Goal: Task Accomplishment & Management: Use online tool/utility

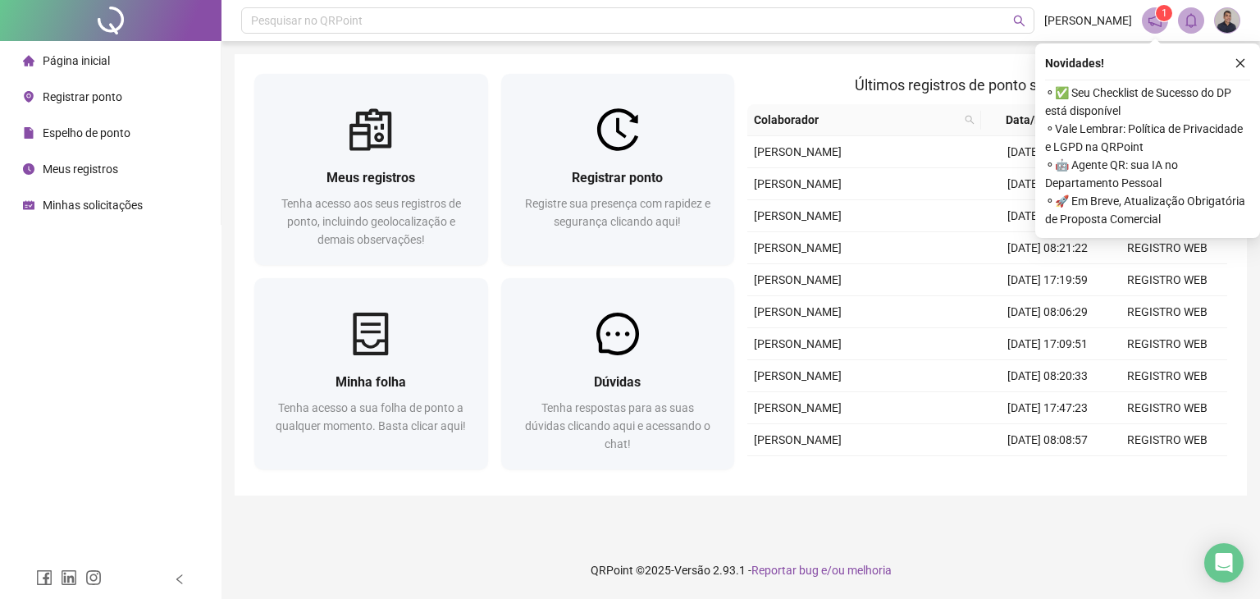
click at [1244, 75] on div "Novidades ! ⚬ ✅ Seu Checklist de Sucesso do DP está disponível ⚬ Vale Lembrar: …" at bounding box center [1148, 140] width 225 height 194
click at [1240, 65] on icon "close" at bounding box center [1240, 62] width 11 height 11
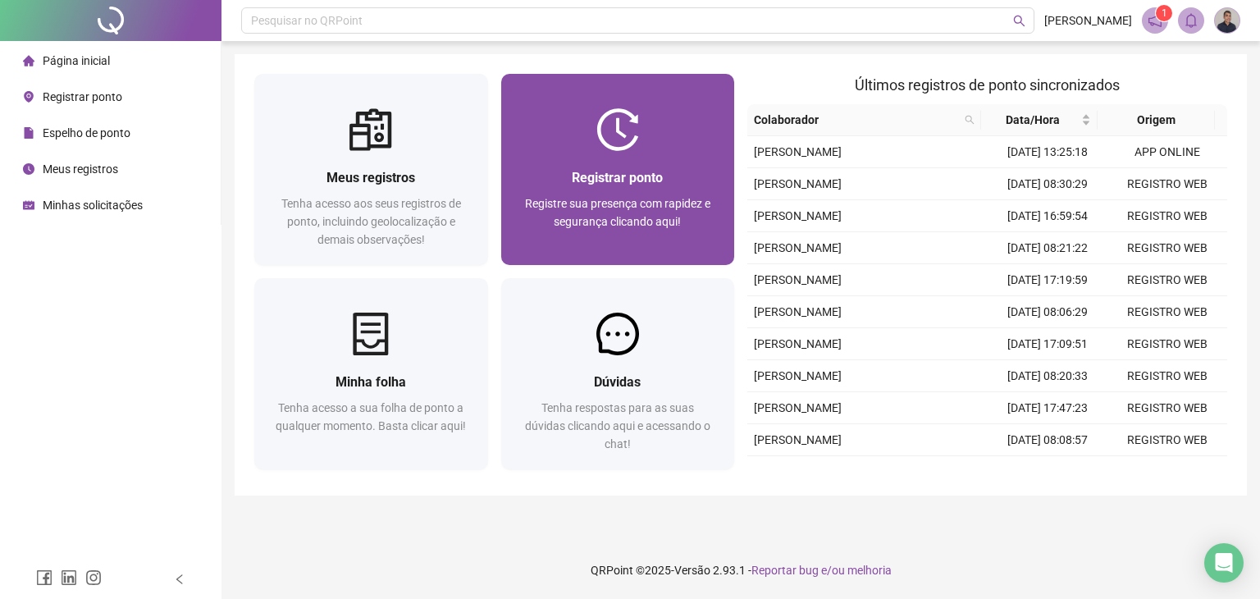
click at [678, 174] on div "Registrar ponto" at bounding box center [618, 177] width 194 height 21
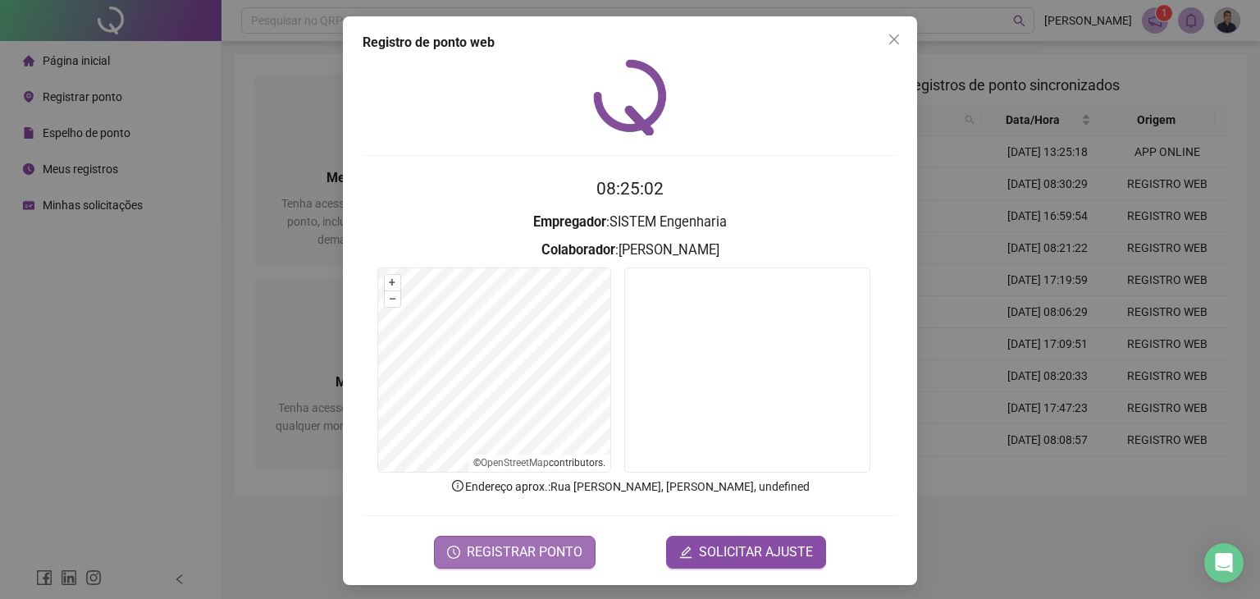
click at [555, 542] on span "REGISTRAR PONTO" at bounding box center [525, 552] width 116 height 20
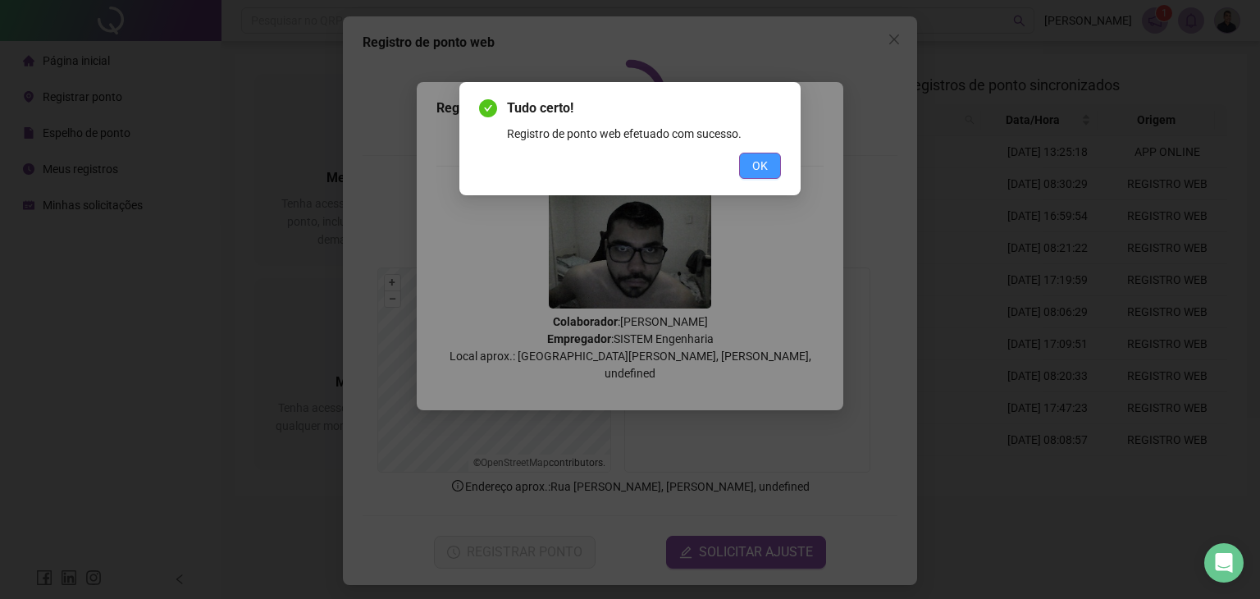
click at [756, 171] on span "OK" at bounding box center [761, 166] width 16 height 18
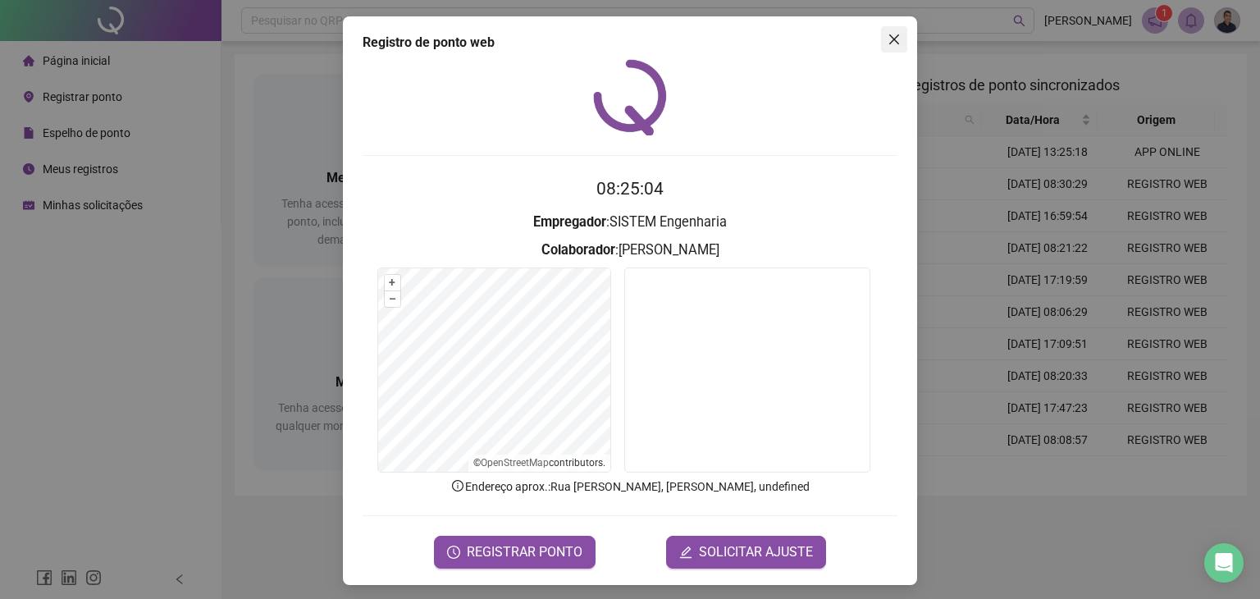
click at [888, 33] on icon "close" at bounding box center [894, 39] width 13 height 13
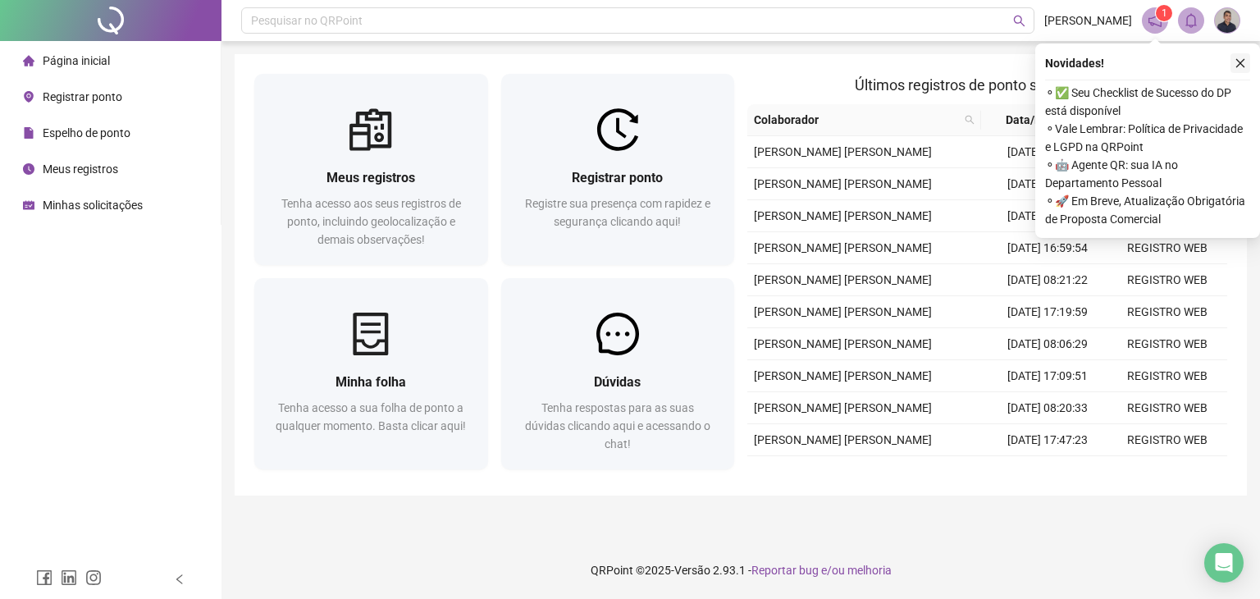
click at [1236, 72] on button "button" at bounding box center [1241, 63] width 20 height 20
